Goal: Task Accomplishment & Management: Use online tool/utility

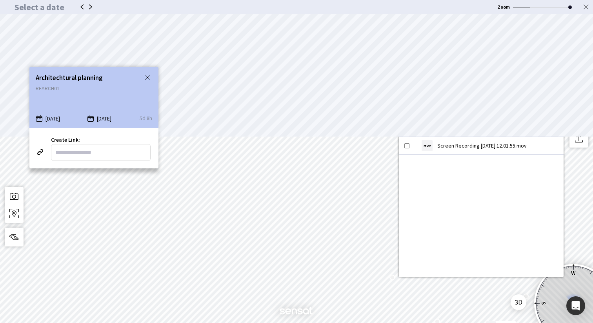
click at [146, 79] on img at bounding box center [147, 77] width 9 height 9
click at [145, 76] on img at bounding box center [147, 77] width 9 height 9
click at [68, 147] on input "Create Link:" at bounding box center [101, 152] width 100 height 17
click at [128, 155] on input "Create Link:" at bounding box center [101, 152] width 100 height 17
click at [146, 77] on img at bounding box center [147, 77] width 9 height 9
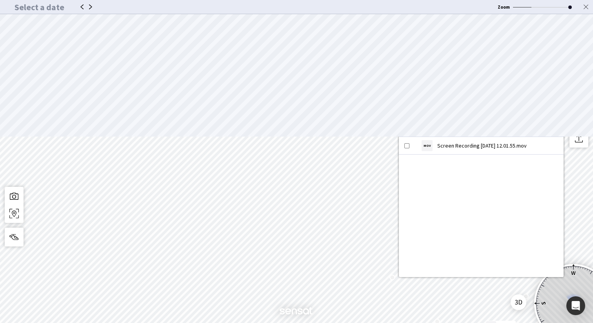
type input "**********"
